Goal: Check status: Check status

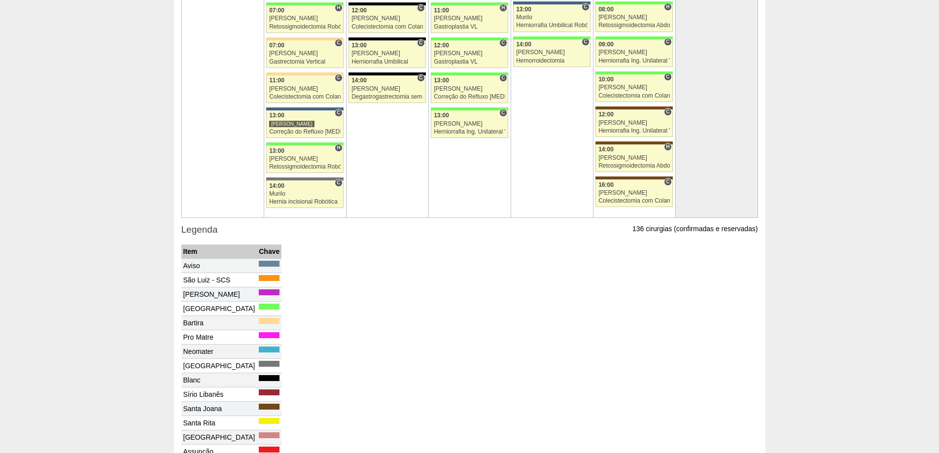
scroll to position [2070, 0]
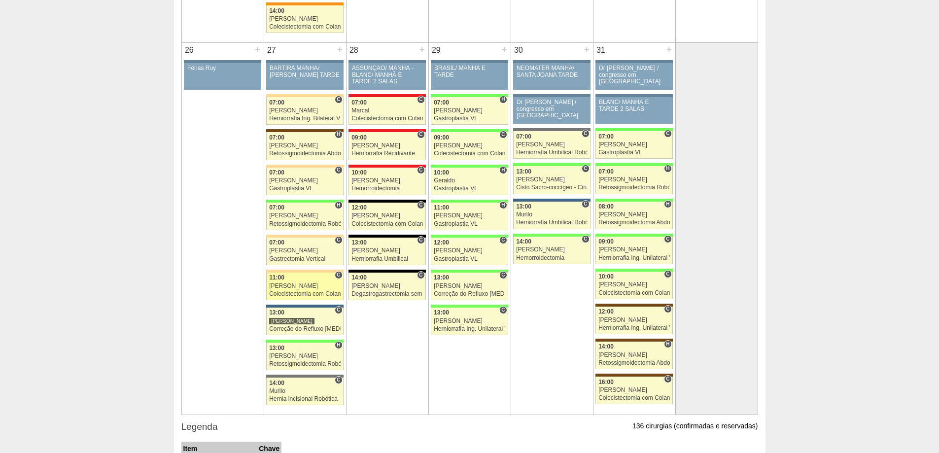
click at [286, 280] on div "11:00" at bounding box center [304, 278] width 71 height 6
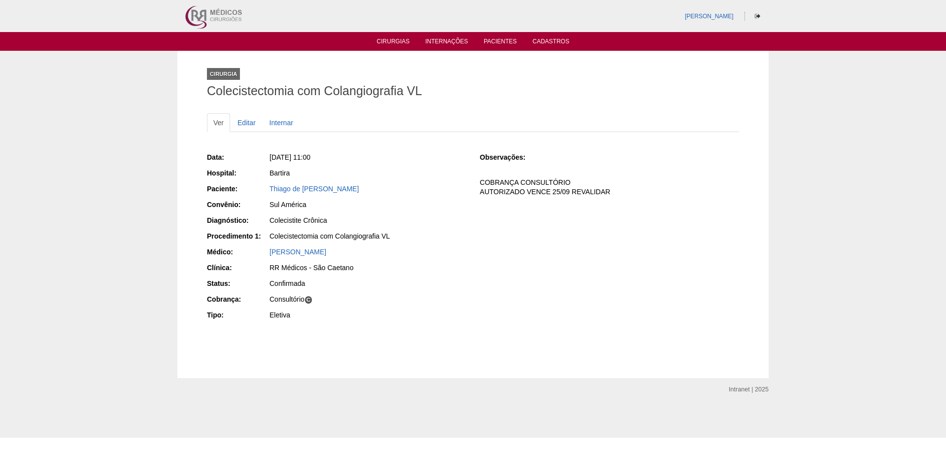
click at [421, 258] on div "[PERSON_NAME]" at bounding box center [368, 253] width 198 height 12
click at [412, 128] on ul "Ver Editar Internar" at bounding box center [473, 122] width 532 height 19
click at [404, 43] on link "Cirurgias" at bounding box center [393, 42] width 33 height 8
click at [390, 42] on link "Cirurgias" at bounding box center [393, 42] width 33 height 8
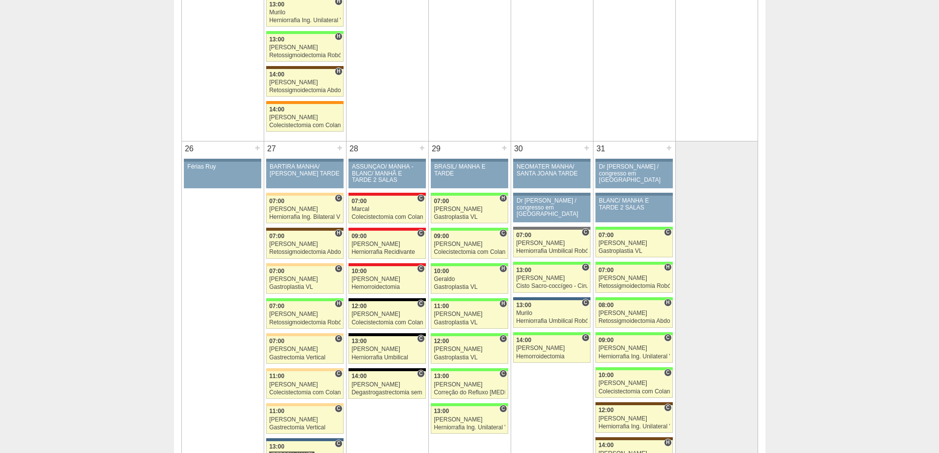
scroll to position [1873, 0]
